Goal: Task Accomplishment & Management: Use online tool/utility

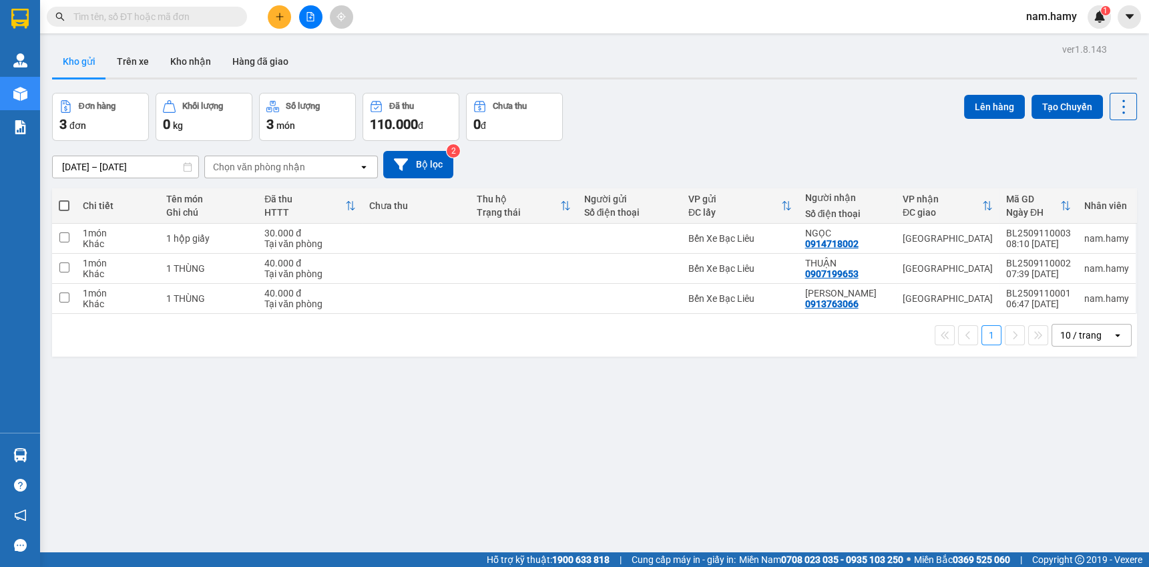
click at [63, 206] on span at bounding box center [64, 205] width 11 height 11
click at [64, 199] on input "checkbox" at bounding box center [64, 199] width 0 height 0
checkbox input "true"
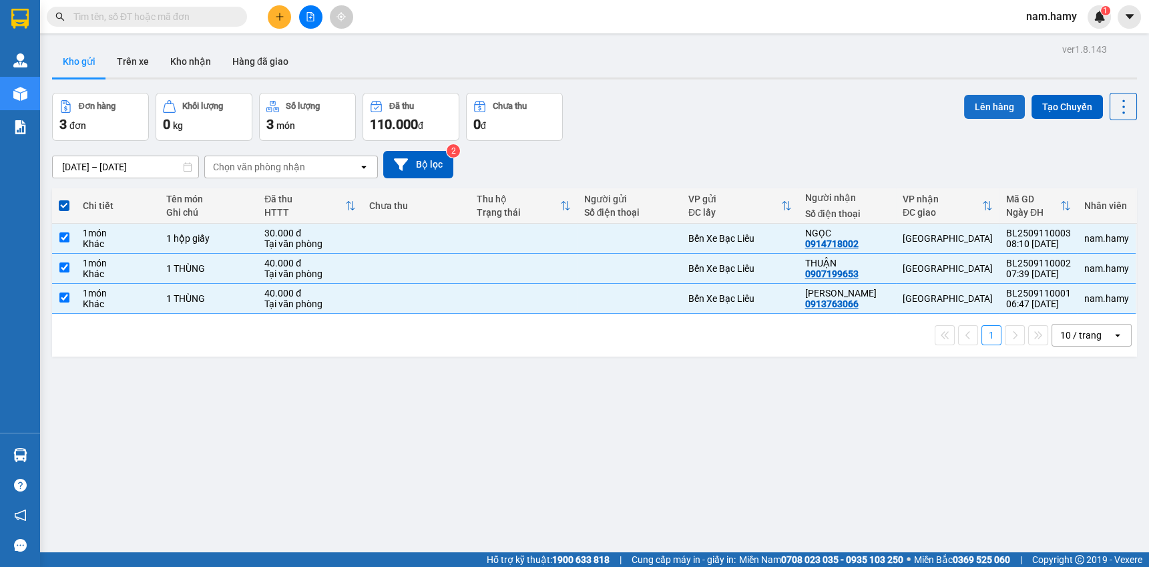
click at [964, 112] on button "Lên hàng" at bounding box center [994, 107] width 61 height 24
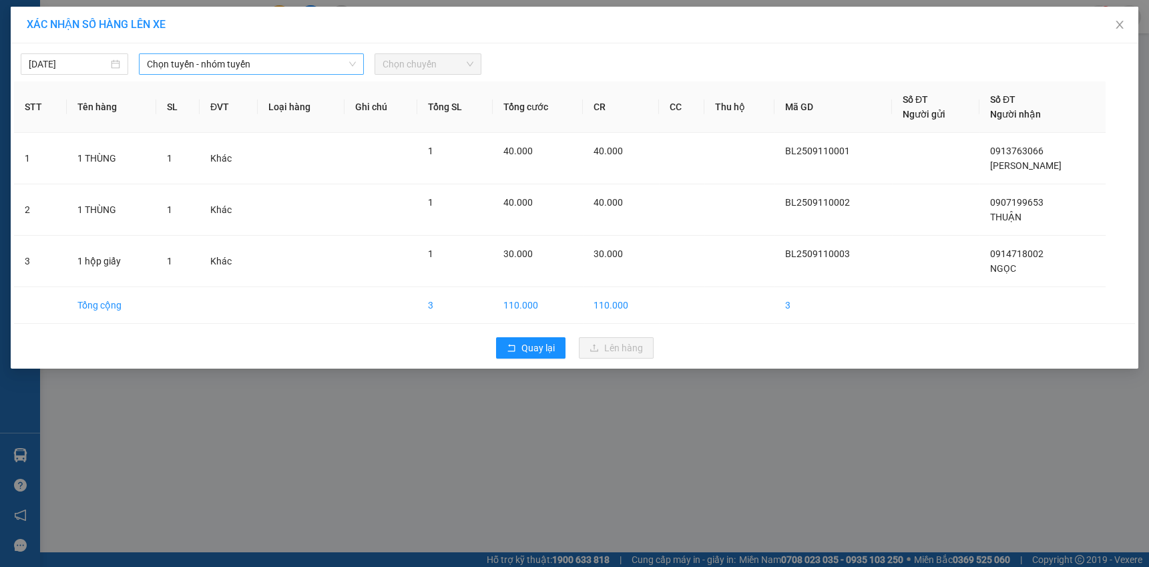
click at [352, 67] on icon "down" at bounding box center [353, 64] width 8 height 8
drag, startPoint x: 330, startPoint y: 58, endPoint x: 331, endPoint y: 69, distance: 11.4
click at [330, 57] on span "Chọn tuyến - nhóm tuyến" at bounding box center [251, 64] width 209 height 20
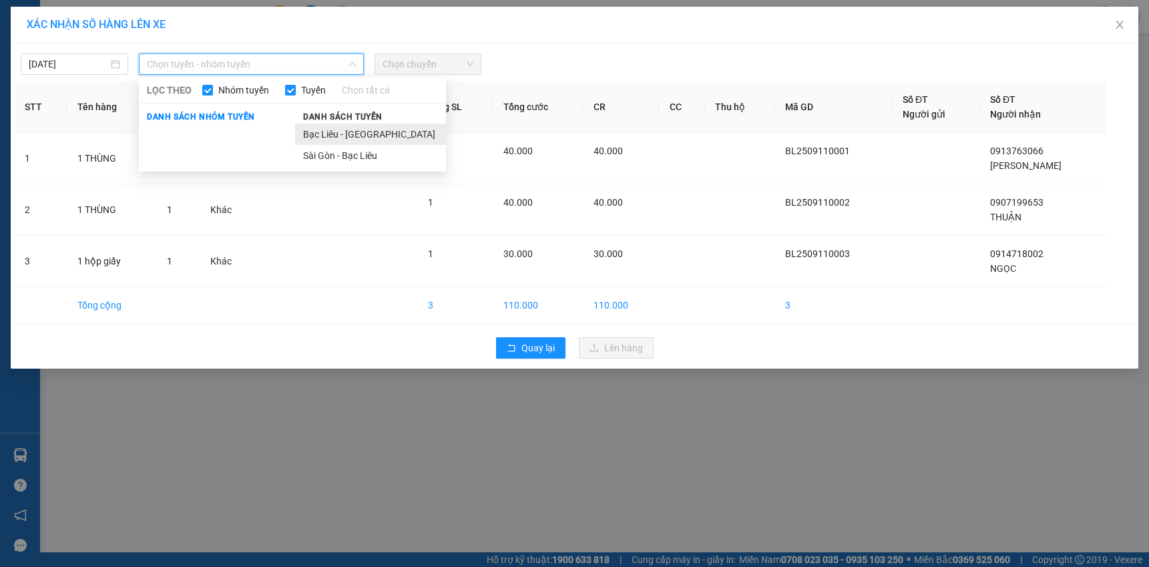
click at [348, 129] on li "Bạc Liêu - [GEOGRAPHIC_DATA]" at bounding box center [370, 134] width 151 height 21
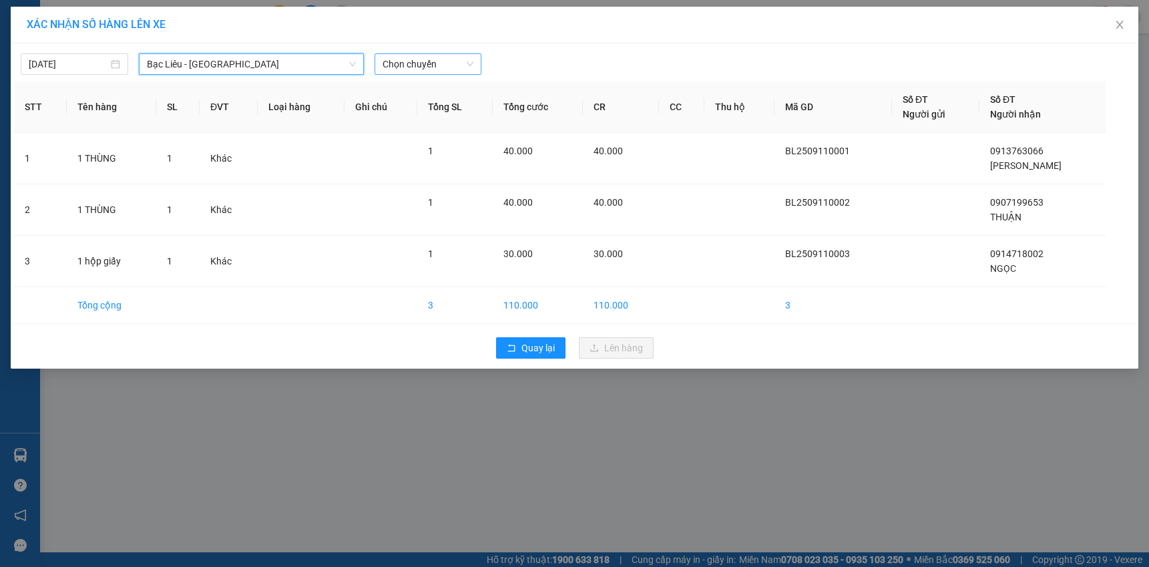
click at [417, 61] on span "Chọn chuyến" at bounding box center [428, 64] width 91 height 20
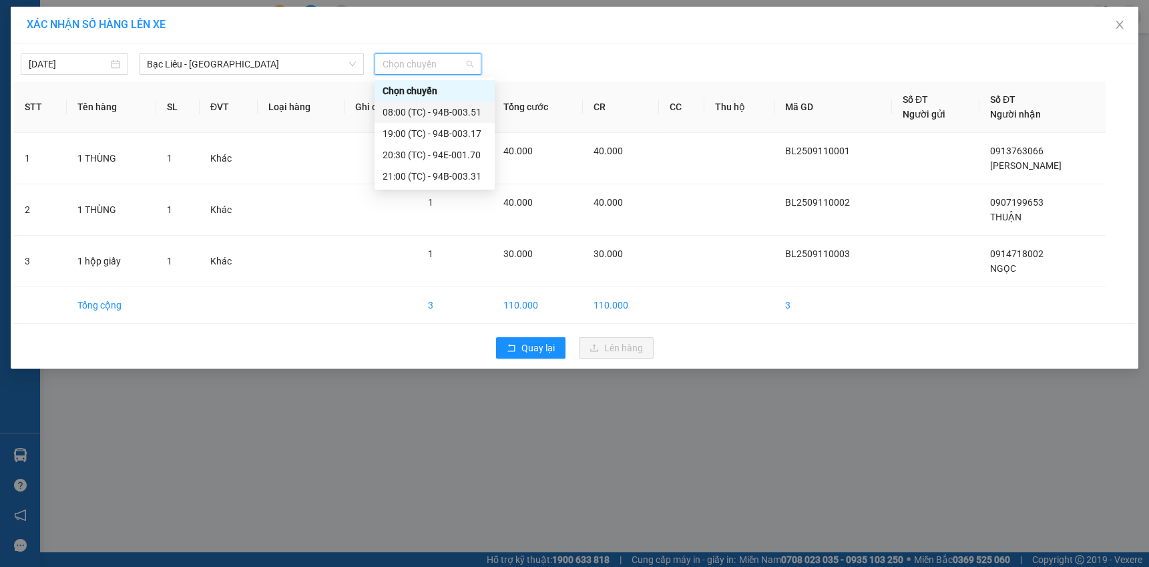
click at [454, 111] on div "08:00 (TC) - 94B-003.51" at bounding box center [435, 112] width 104 height 15
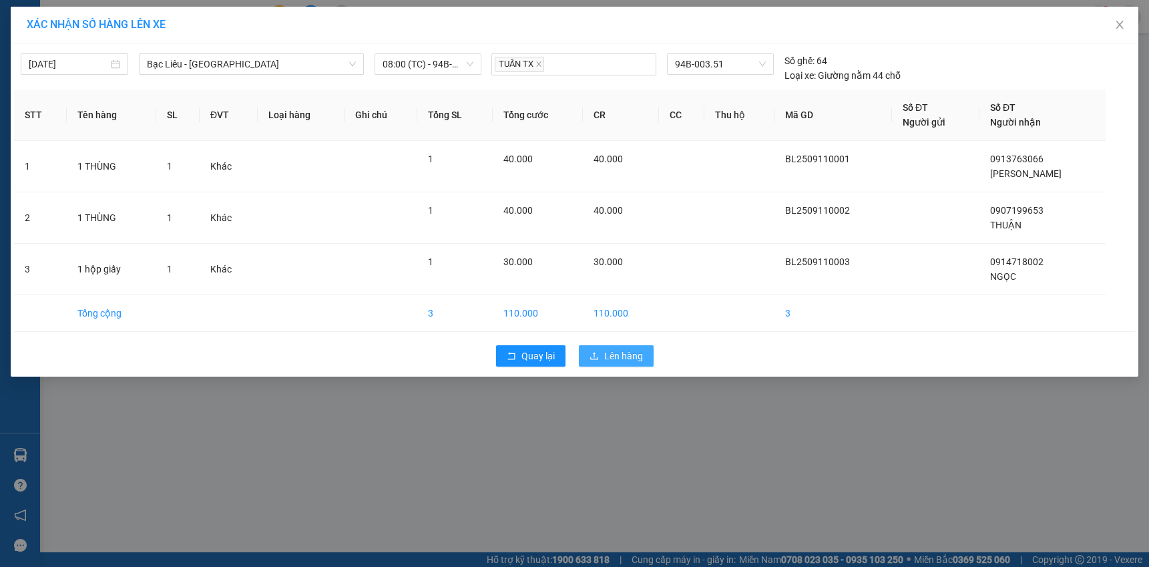
click at [608, 354] on span "Lên hàng" at bounding box center [623, 356] width 39 height 15
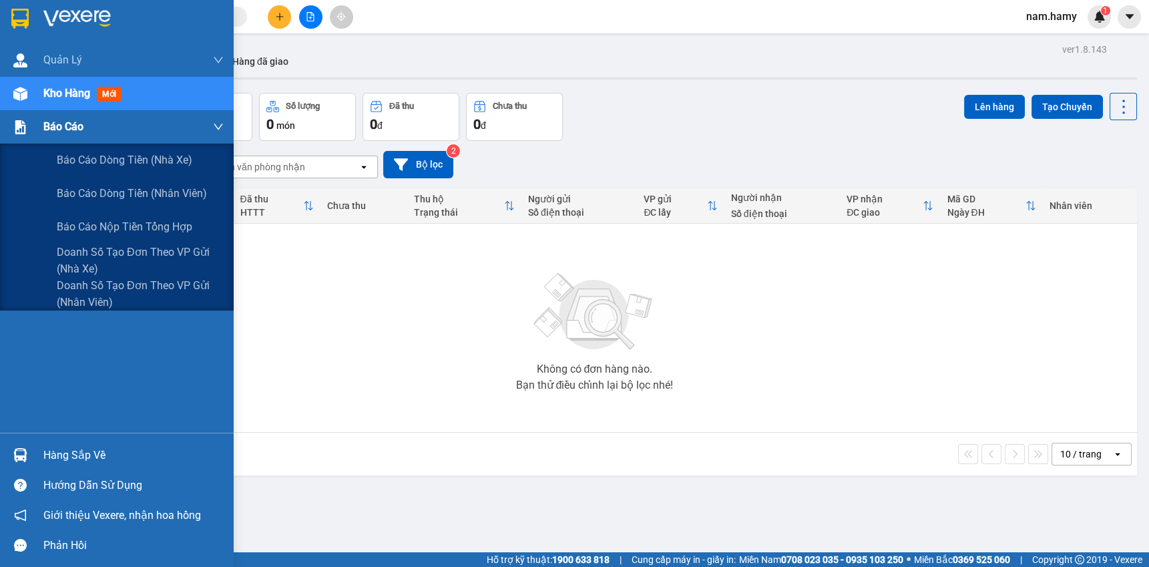
click at [13, 133] on div at bounding box center [20, 127] width 23 height 23
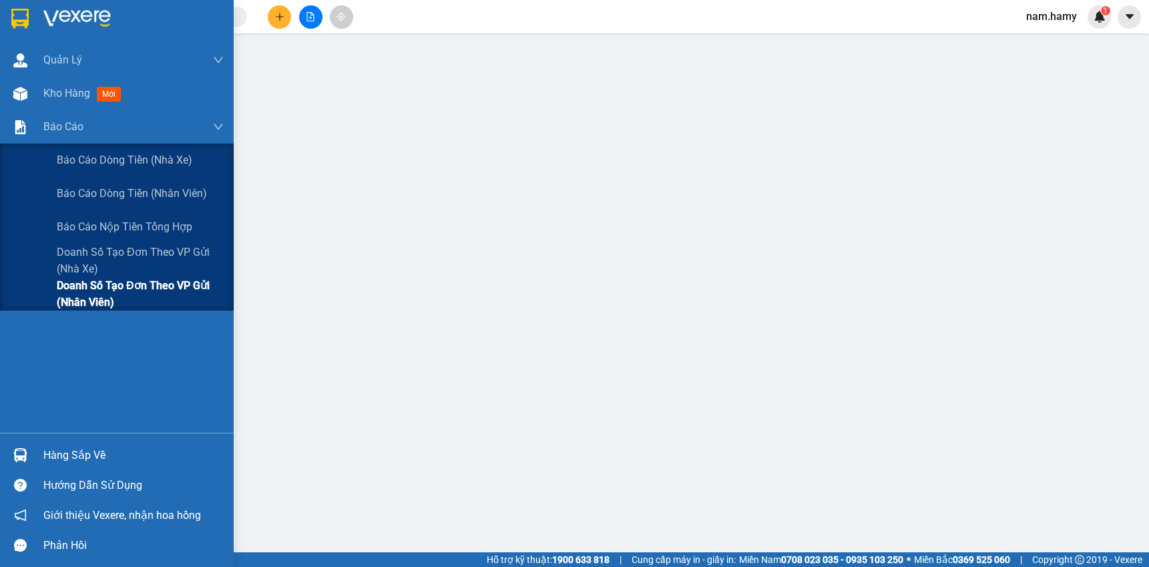
click at [131, 301] on span "Doanh số tạo đơn theo VP gửi (nhân viên)" at bounding box center [140, 293] width 167 height 33
